Goal: Task Accomplishment & Management: Manage account settings

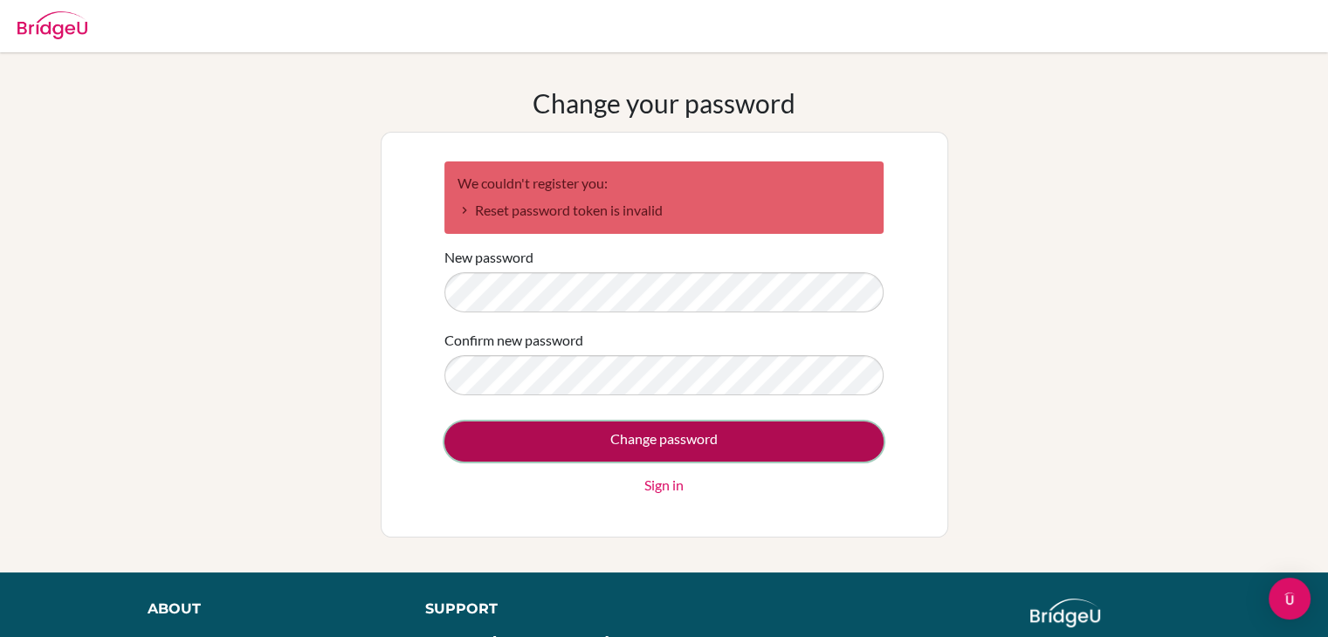
click at [485, 439] on input "Change password" at bounding box center [663, 442] width 439 height 40
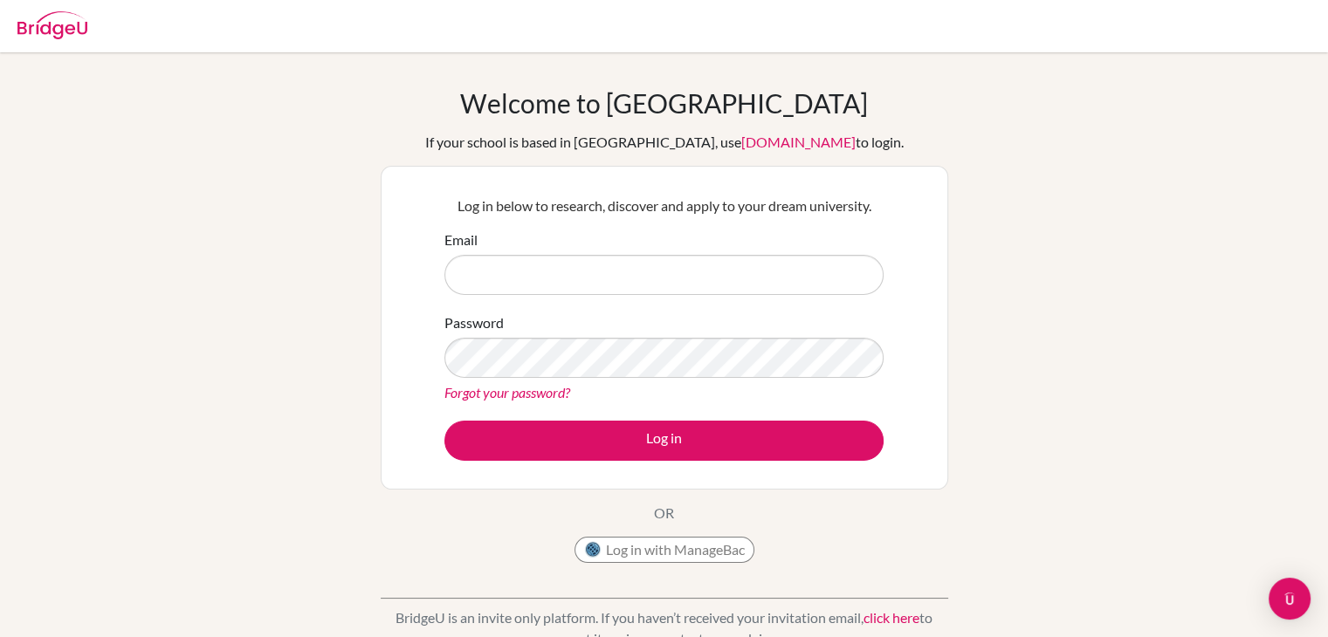
type input "[EMAIL_ADDRESS][DOMAIN_NAME]"
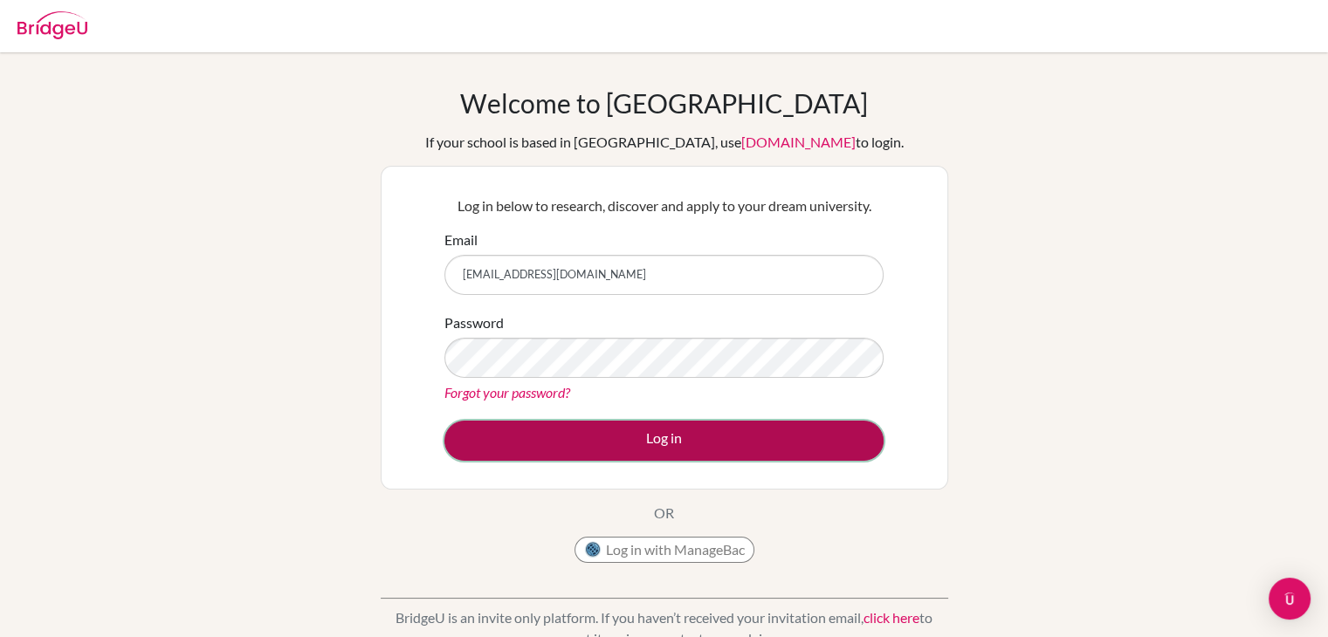
click at [717, 456] on button "Log in" at bounding box center [663, 441] width 439 height 40
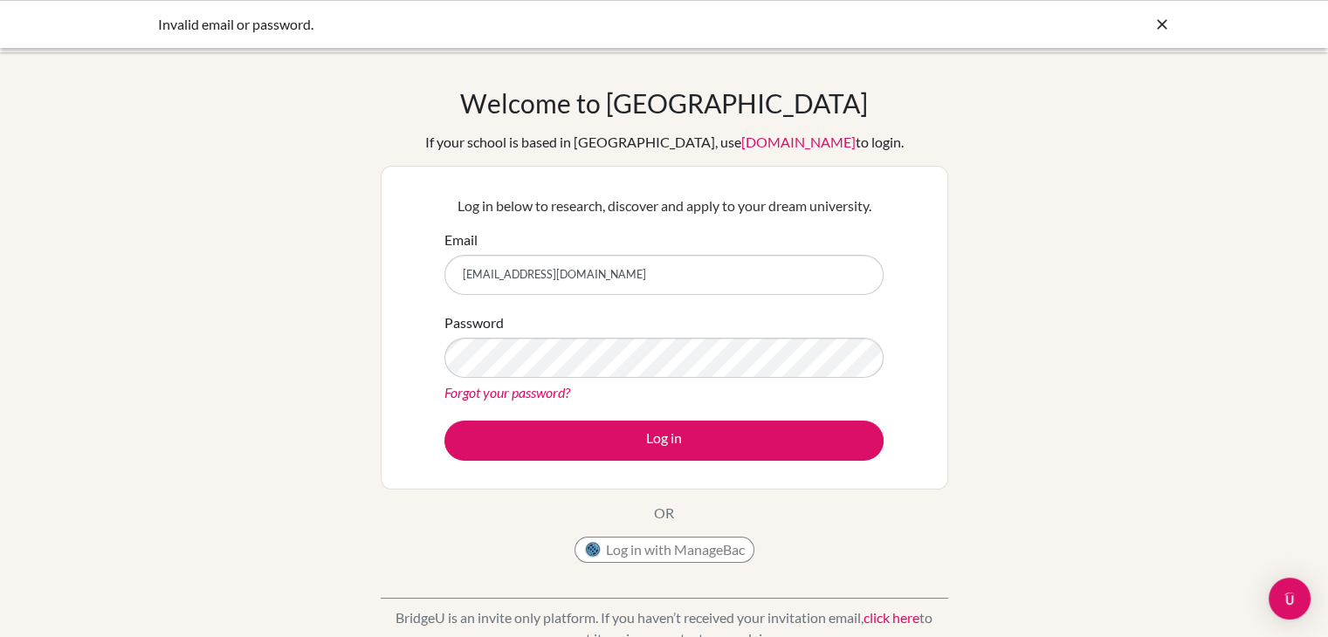
click at [611, 280] on input "[EMAIL_ADDRESS][DOMAIN_NAME]" at bounding box center [663, 275] width 439 height 40
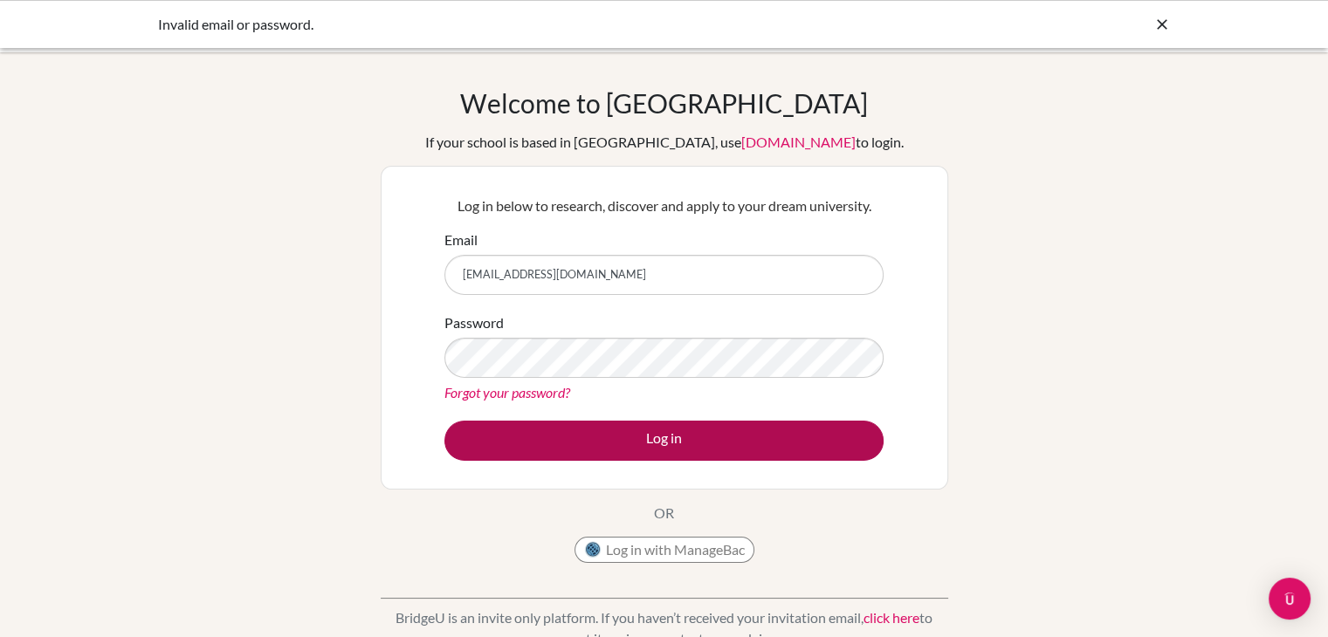
type input "tamkeen.arshad@acornskisaasi.com"
click at [619, 422] on button "Log in" at bounding box center [663, 441] width 439 height 40
click at [509, 434] on button "Log in" at bounding box center [663, 441] width 439 height 40
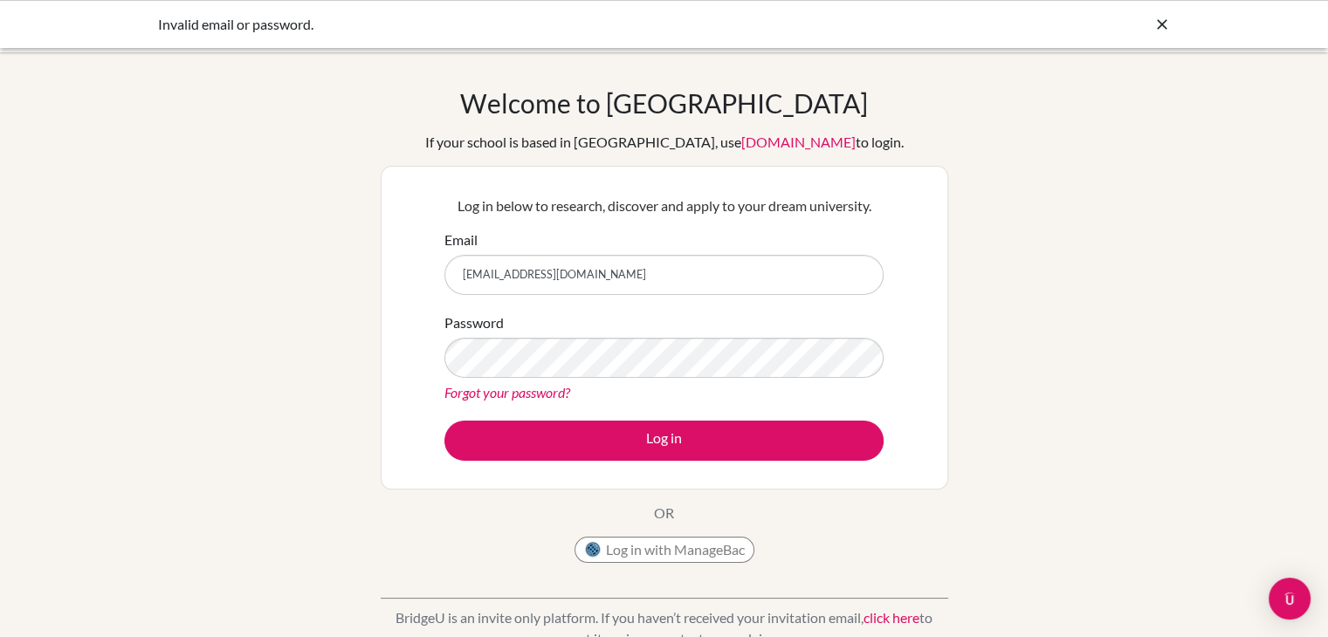
click at [543, 395] on link "Forgot your password?" at bounding box center [507, 392] width 126 height 17
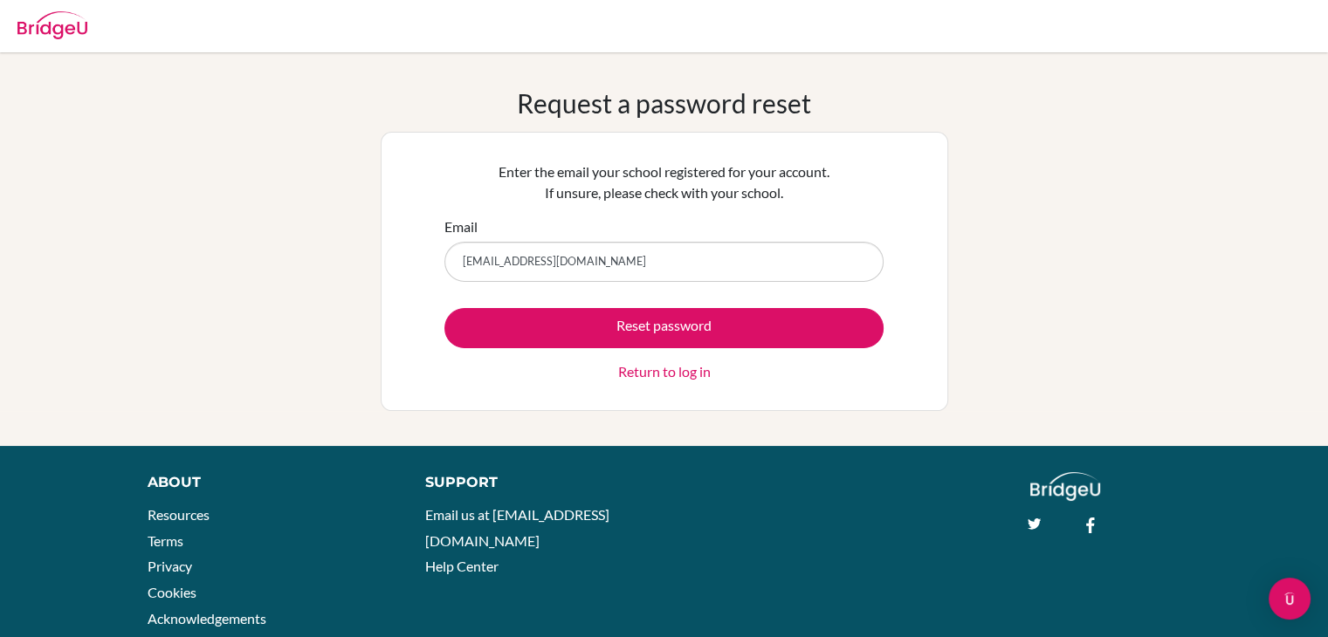
type input "[EMAIL_ADDRESS][DOMAIN_NAME]"
click at [641, 374] on link "Return to log in" at bounding box center [664, 371] width 93 height 21
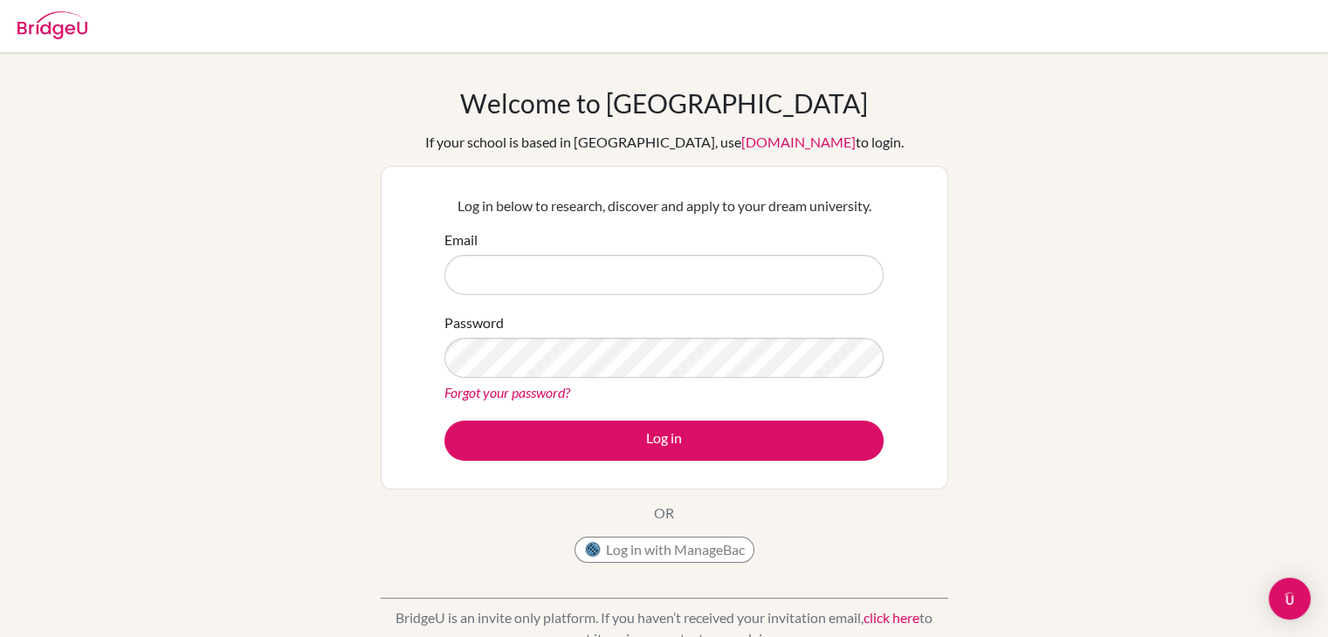
type input "[EMAIL_ADDRESS][DOMAIN_NAME]"
click at [552, 391] on link "Forgot your password?" at bounding box center [507, 392] width 126 height 17
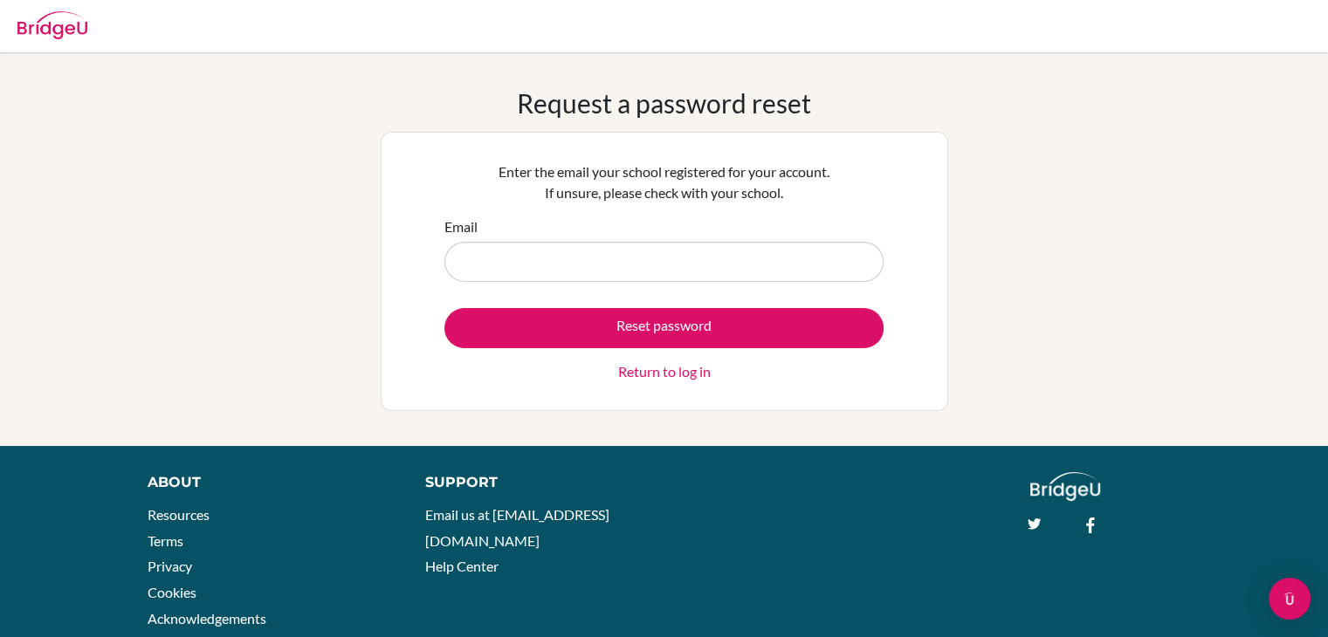
type input "[EMAIL_ADDRESS][DOMAIN_NAME]"
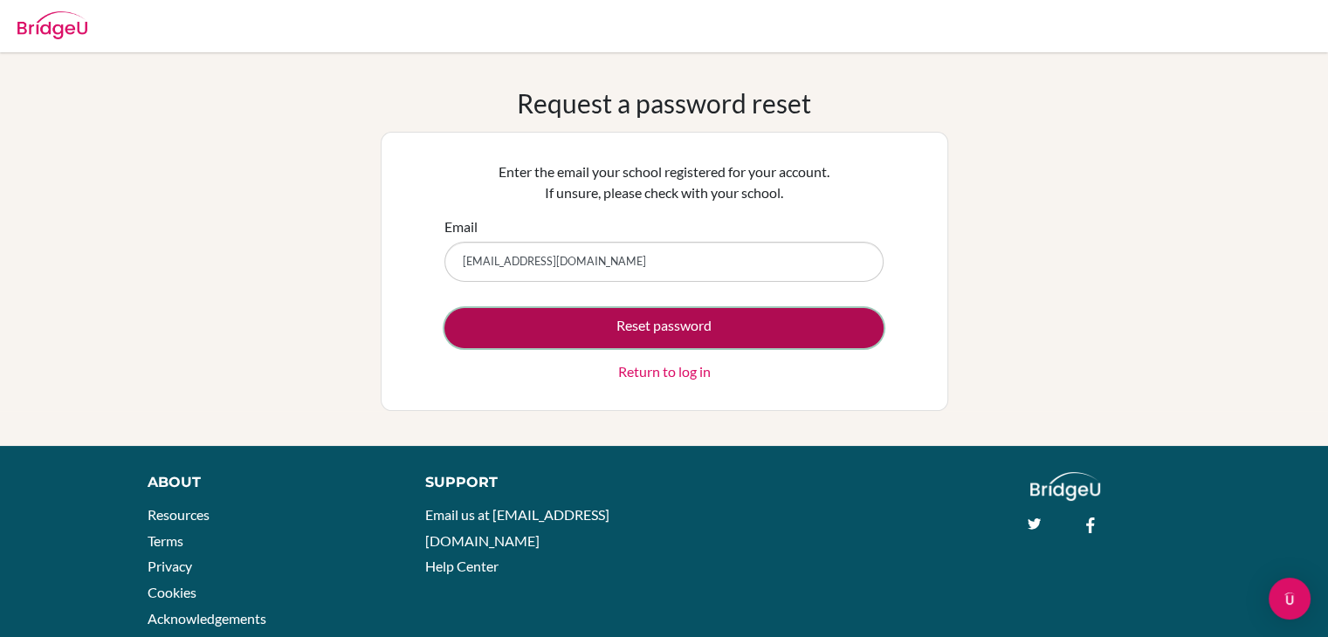
click at [570, 321] on button "Reset password" at bounding box center [663, 328] width 439 height 40
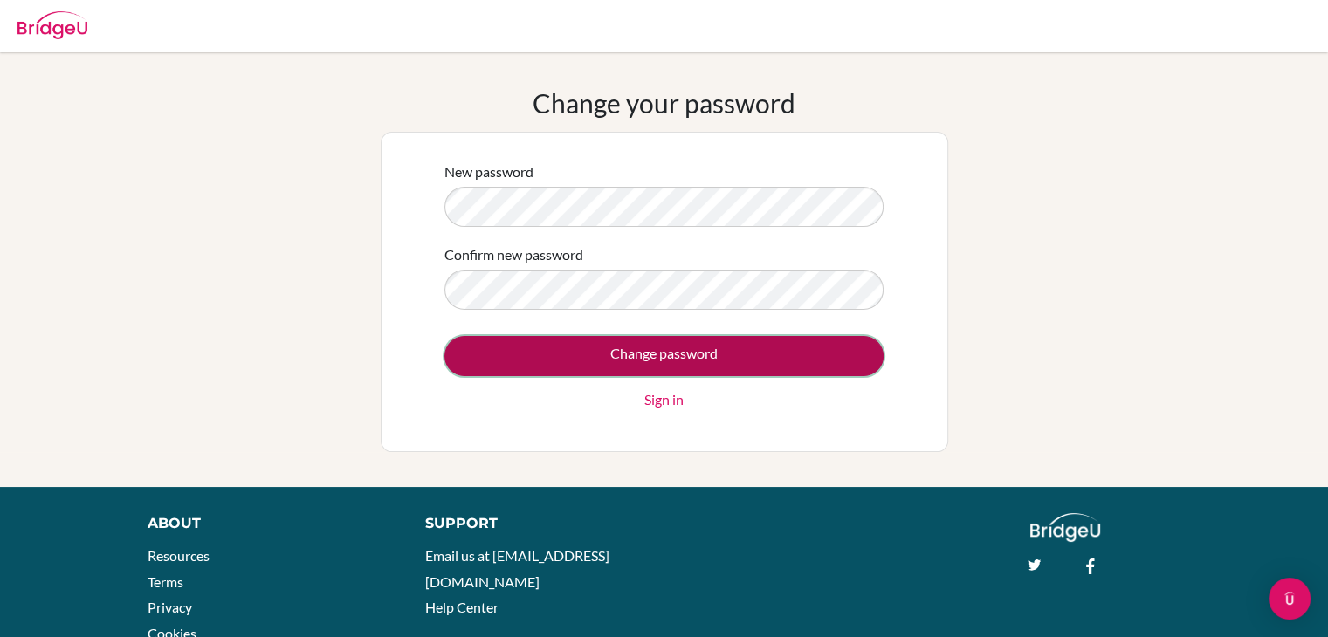
click at [566, 361] on input "Change password" at bounding box center [663, 356] width 439 height 40
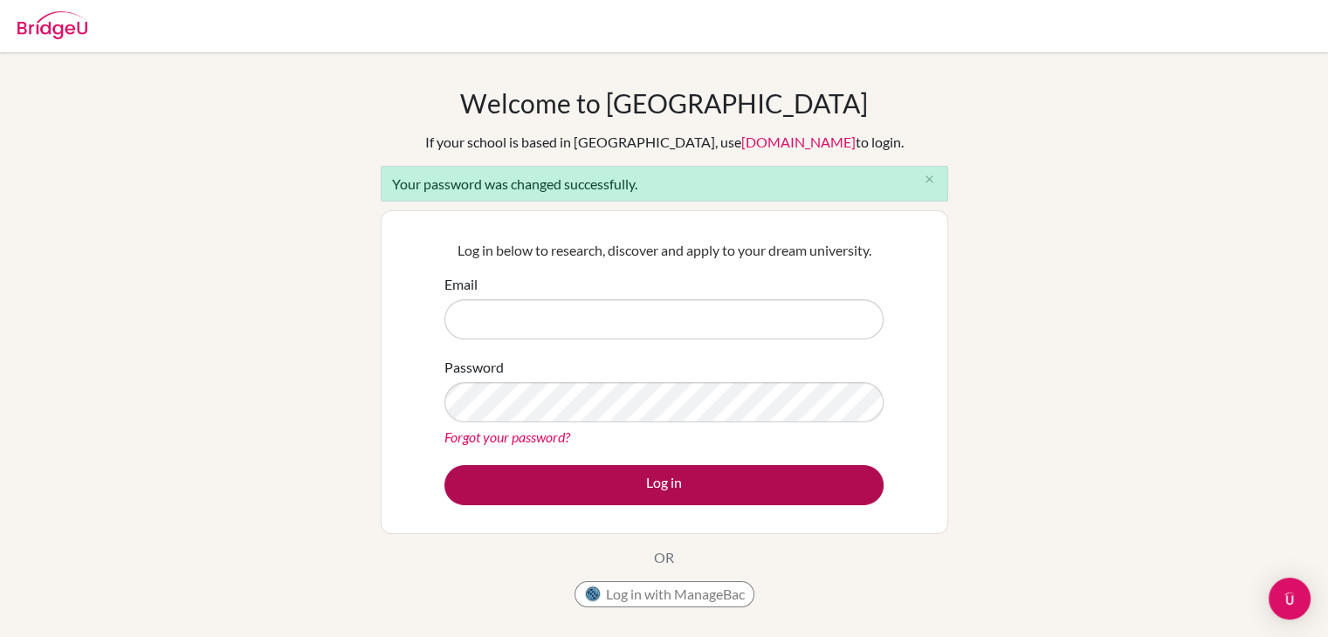
type input "[EMAIL_ADDRESS][DOMAIN_NAME]"
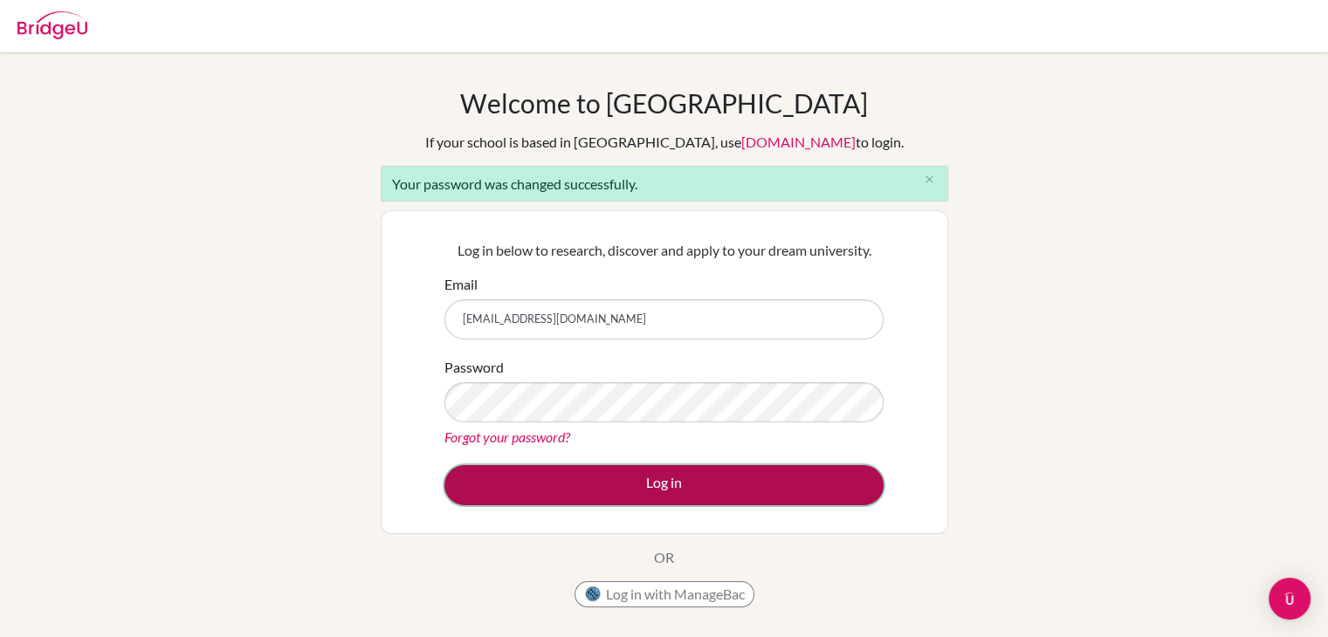
click at [614, 487] on button "Log in" at bounding box center [663, 485] width 439 height 40
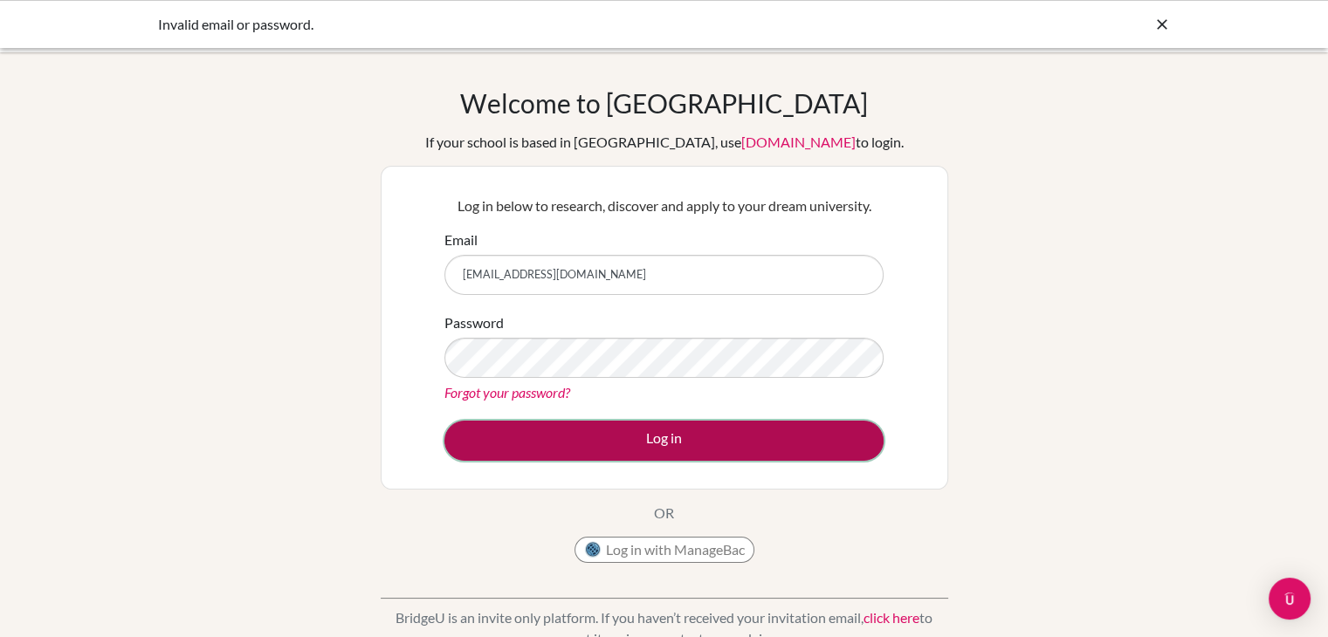
click at [577, 444] on button "Log in" at bounding box center [663, 441] width 439 height 40
